Goal: Browse casually

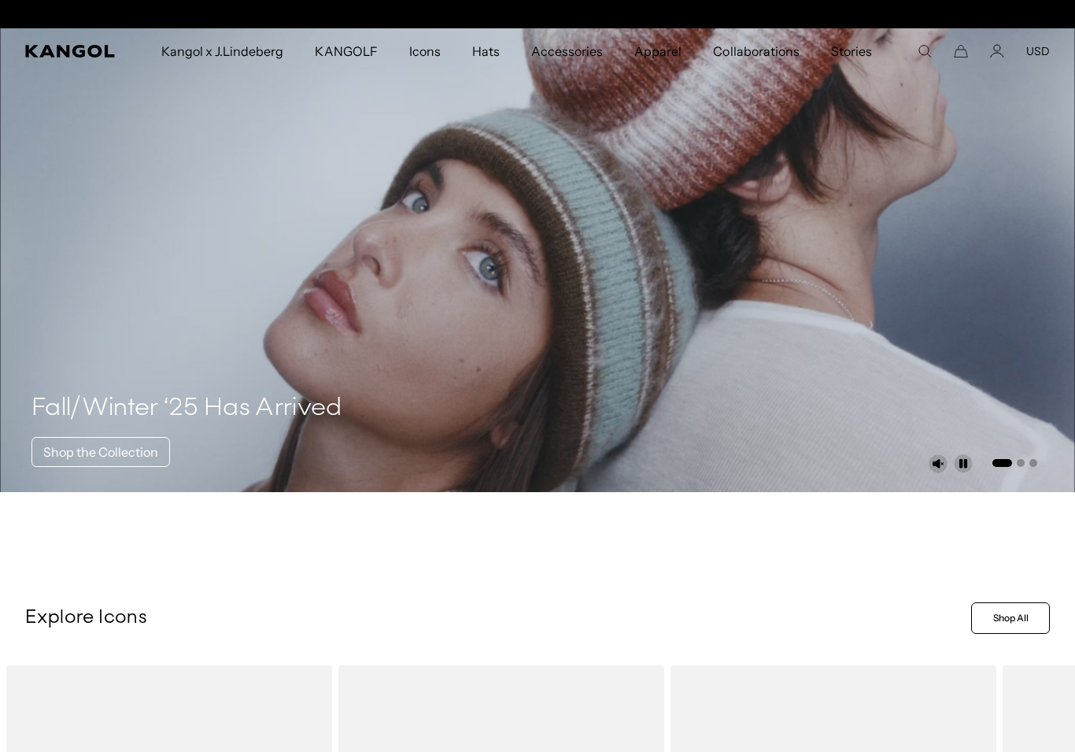
scroll to position [0, 324]
